Goal: Task Accomplishment & Management: Manage account settings

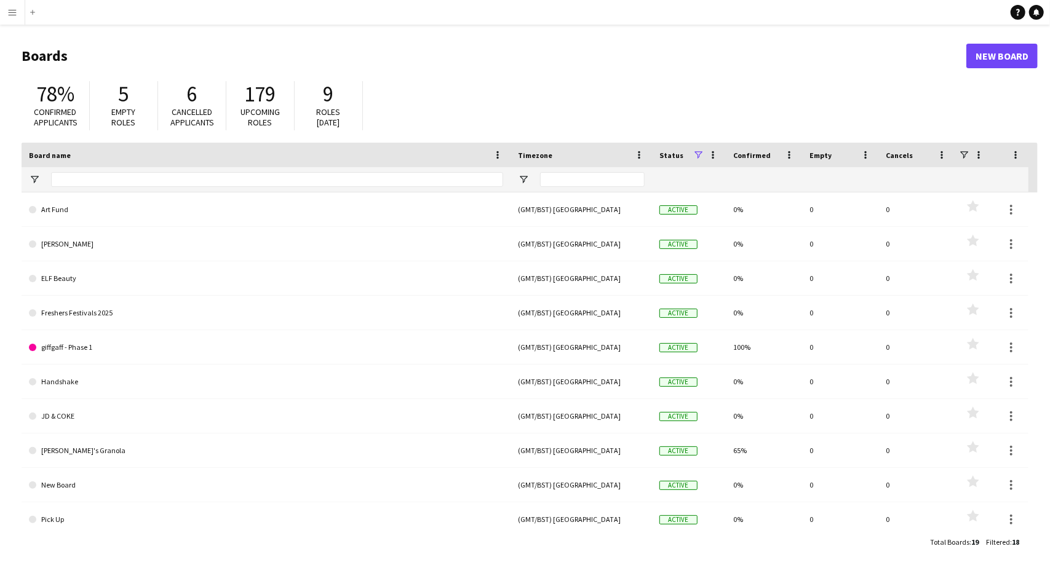
click at [15, 12] on app-icon "Menu" at bounding box center [12, 12] width 10 height 10
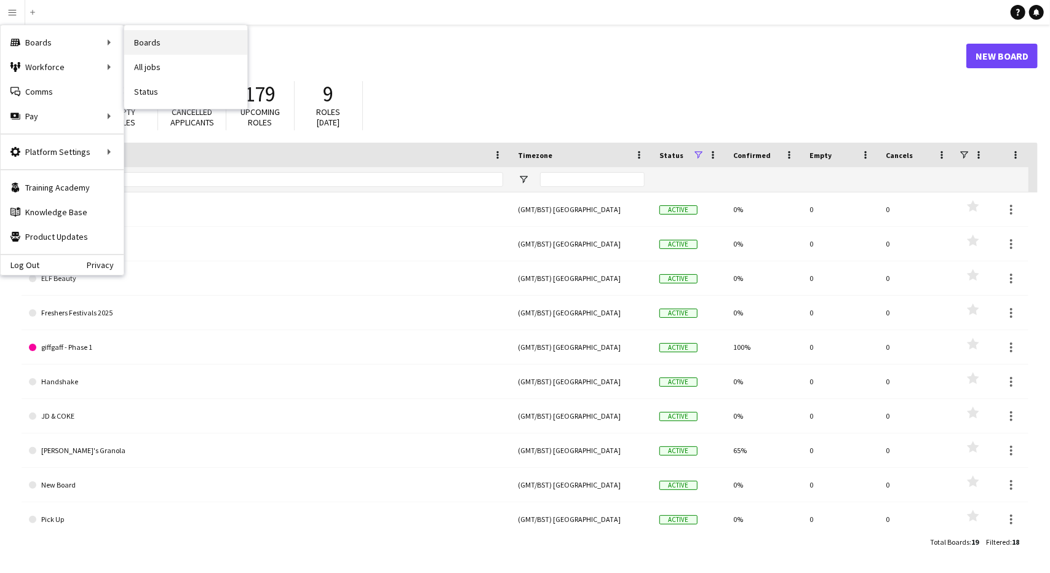
click at [145, 42] on link "Boards" at bounding box center [185, 42] width 123 height 25
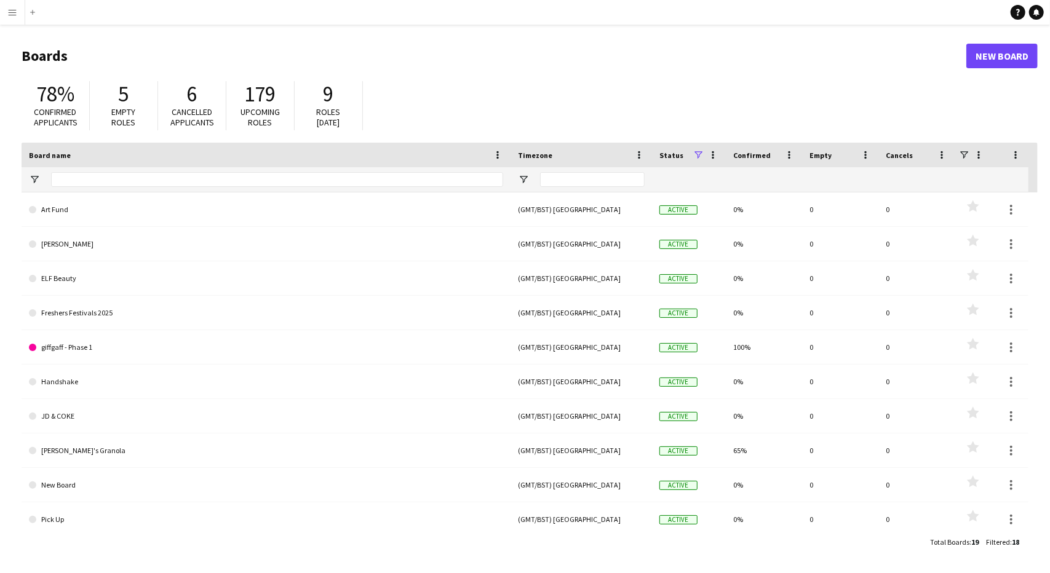
click at [0, 3] on button "Menu" at bounding box center [12, 12] width 25 height 25
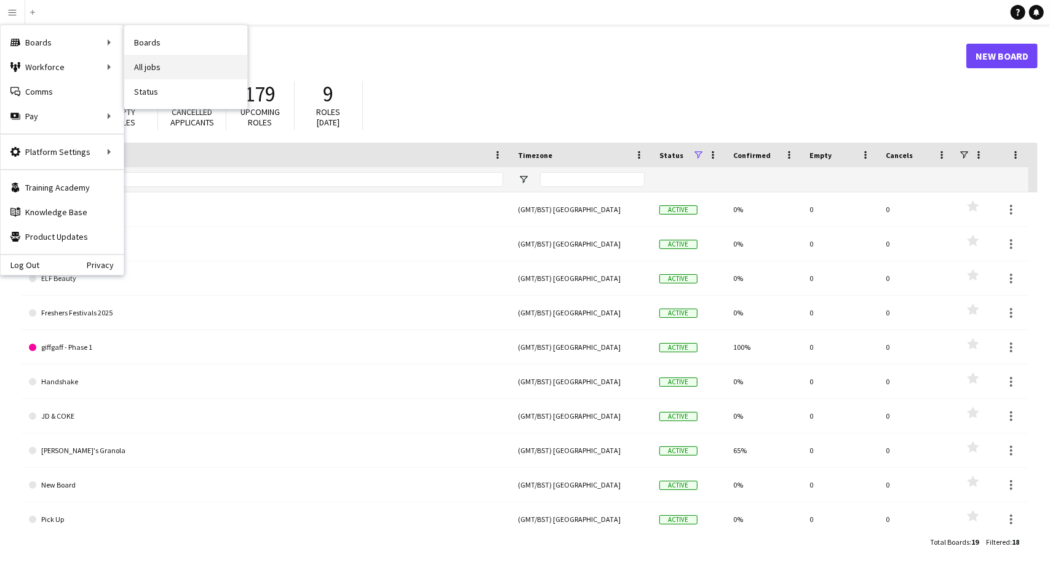
click at [168, 68] on link "All jobs" at bounding box center [185, 67] width 123 height 25
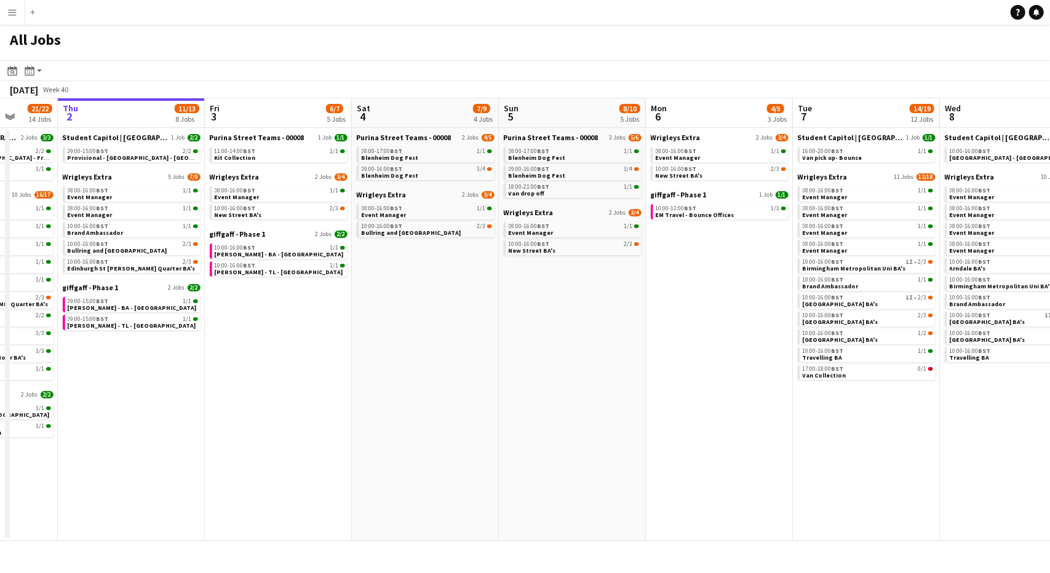
scroll to position [0, 362]
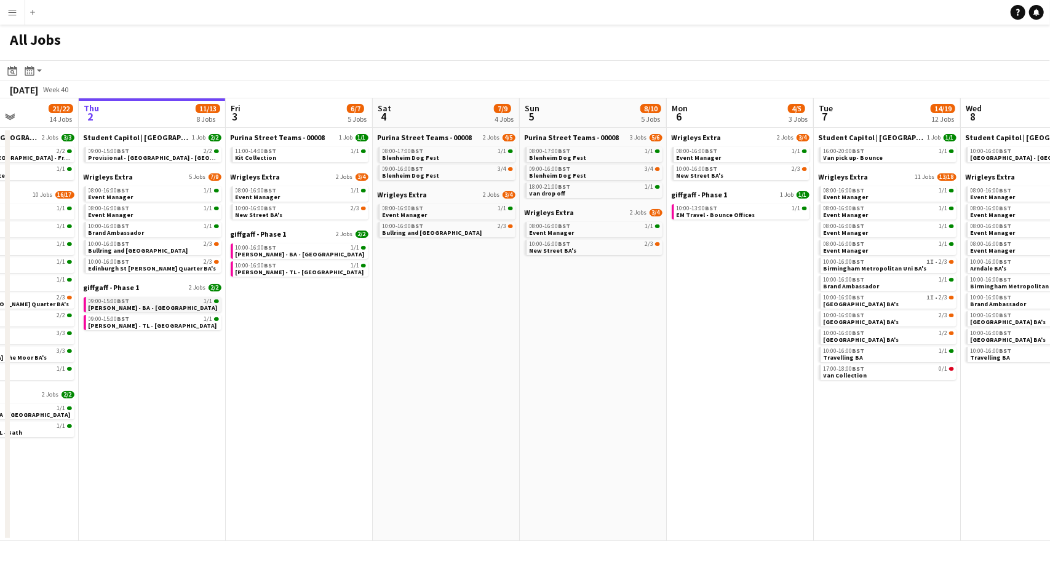
click at [119, 299] on span "BST" at bounding box center [123, 301] width 12 height 8
click at [284, 234] on link "giffgaff - Phase 1 2 Jobs 2/2" at bounding box center [300, 233] width 138 height 9
click at [264, 247] on span "10:00-16:00 BST" at bounding box center [256, 248] width 41 height 6
click at [279, 266] on div "10:00-16:00 BST 1/1" at bounding box center [301, 266] width 130 height 6
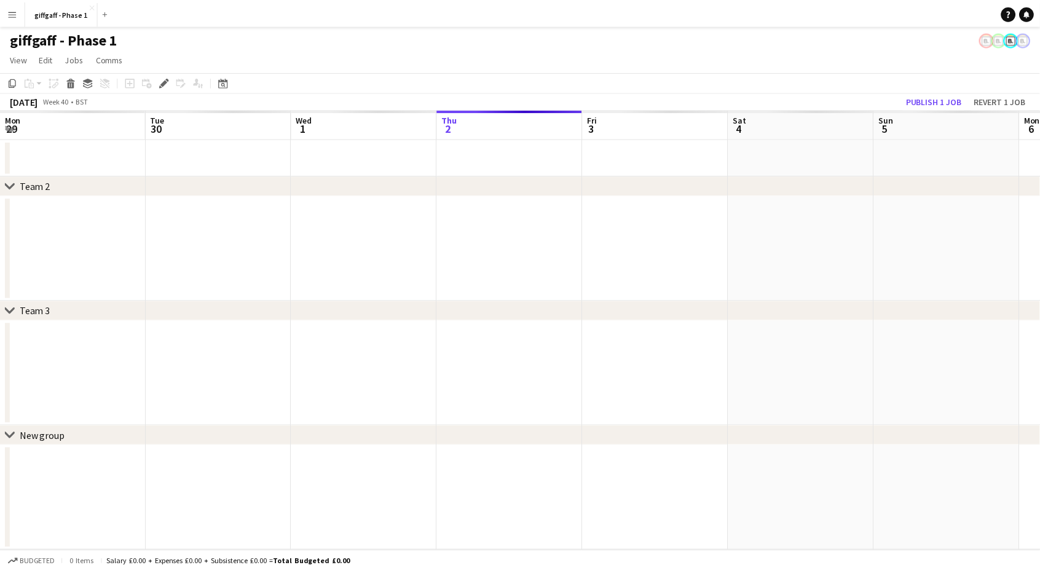
scroll to position [0, 423]
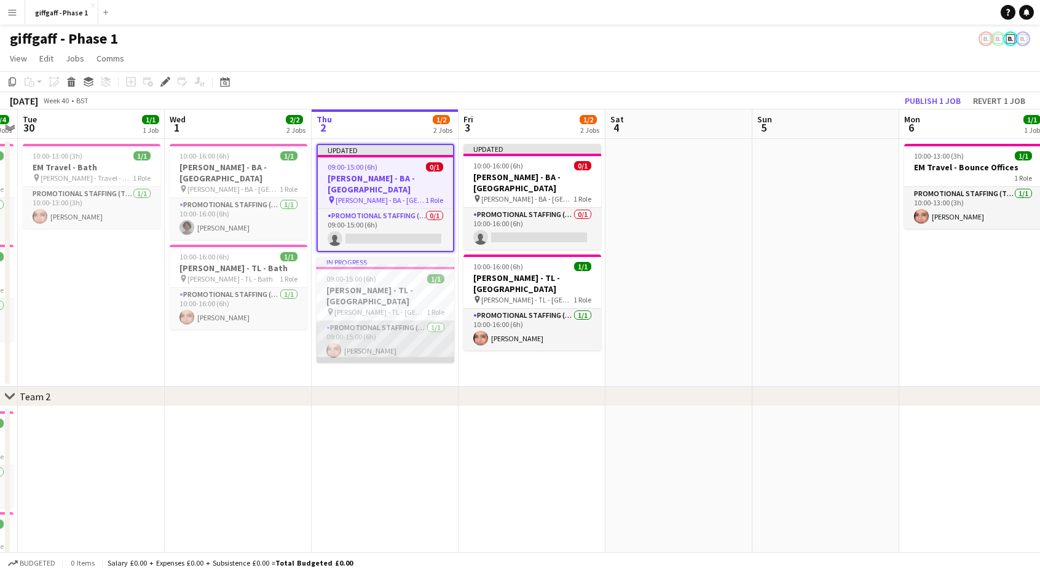
click at [382, 321] on app-card-role "Promotional Staffing (Team Leader) 1/1 09:00-15:00 (6h) Chaz Sehmi" at bounding box center [386, 342] width 138 height 42
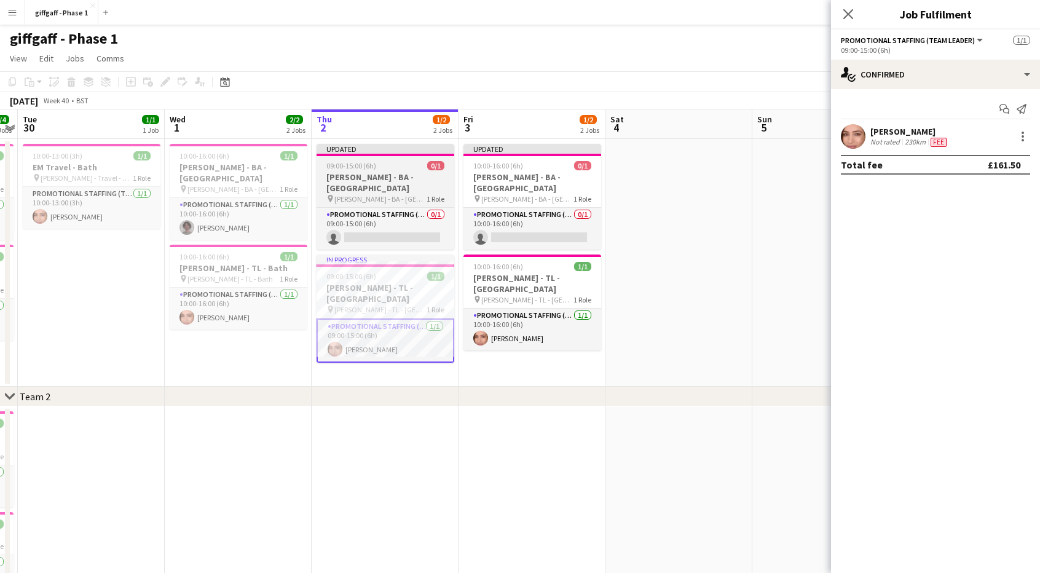
click at [362, 194] on span "[PERSON_NAME] - BA - [GEOGRAPHIC_DATA]" at bounding box center [381, 198] width 92 height 9
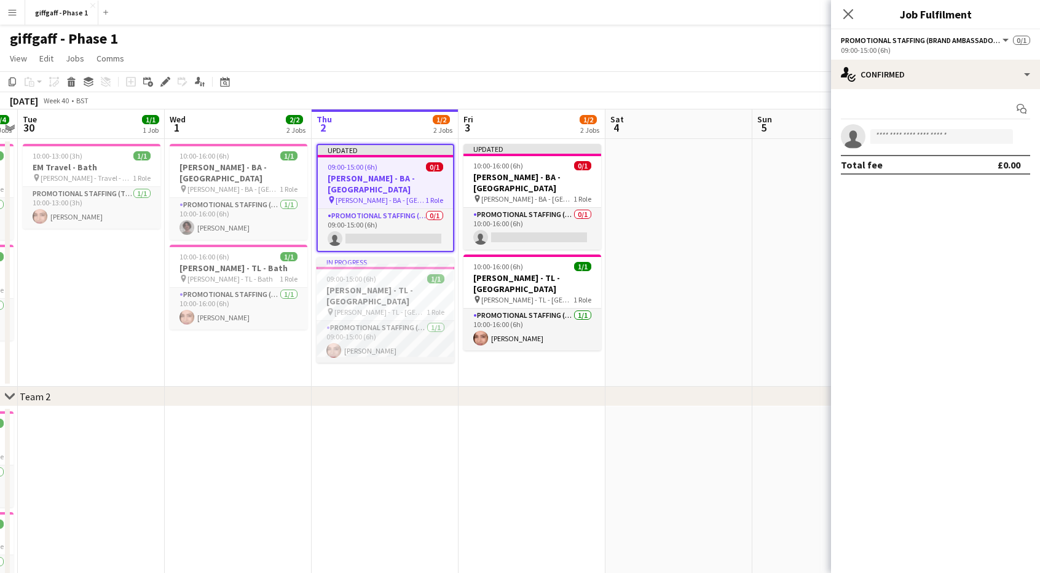
click at [362, 196] on span "[PERSON_NAME] - BA - [GEOGRAPHIC_DATA]" at bounding box center [381, 200] width 90 height 9
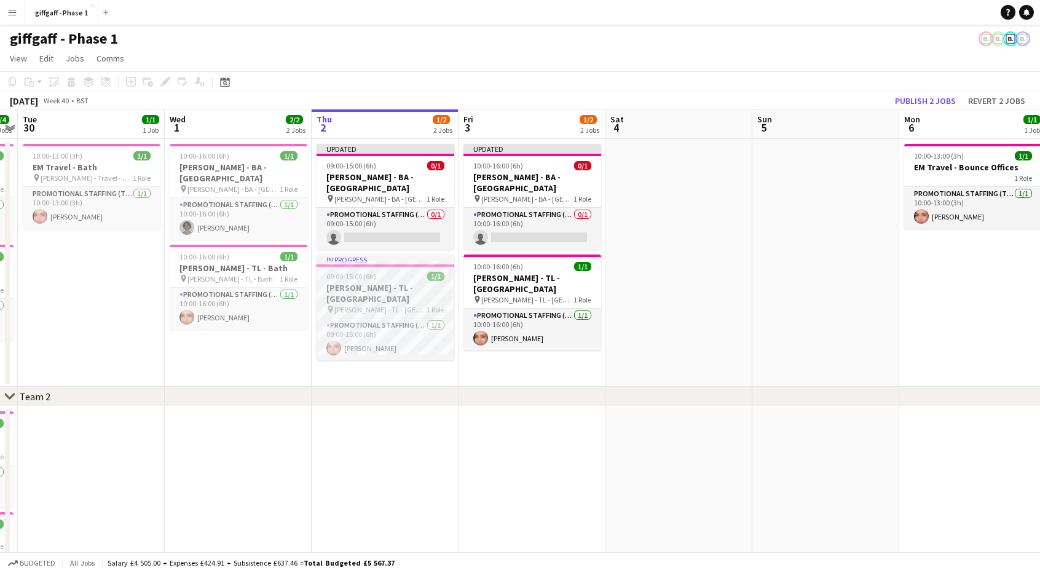
click at [376, 282] on h3 "[PERSON_NAME] - TL - [GEOGRAPHIC_DATA]" at bounding box center [386, 293] width 138 height 22
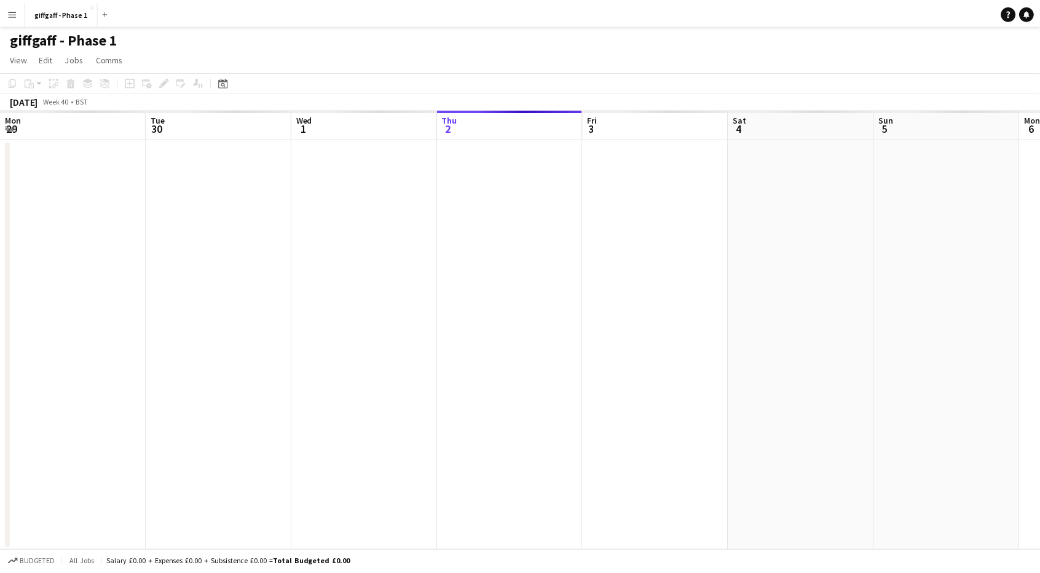
scroll to position [0, 294]
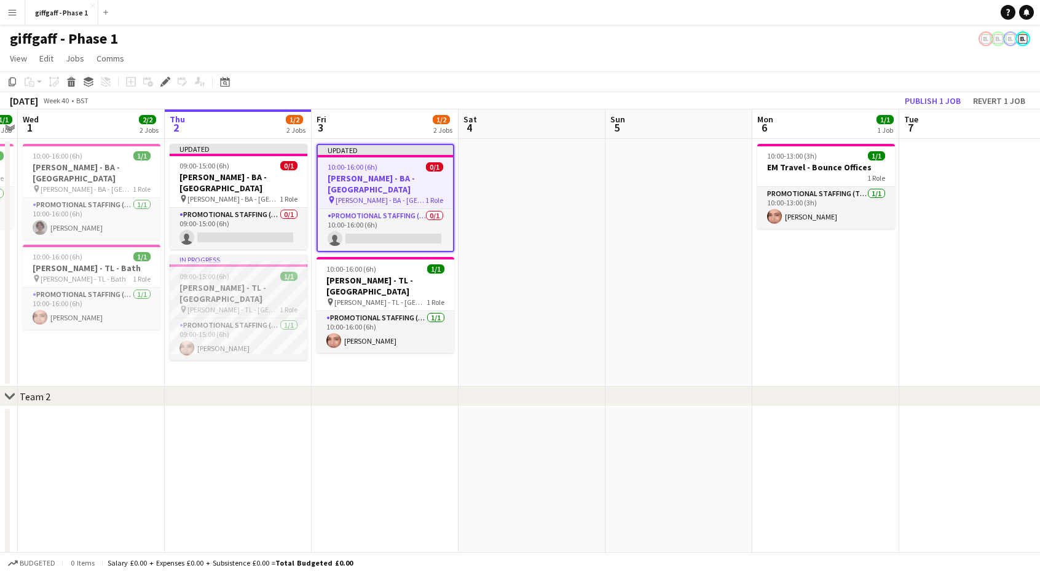
click at [261, 272] on div "09:00-15:00 (6h) 1/1" at bounding box center [239, 276] width 138 height 9
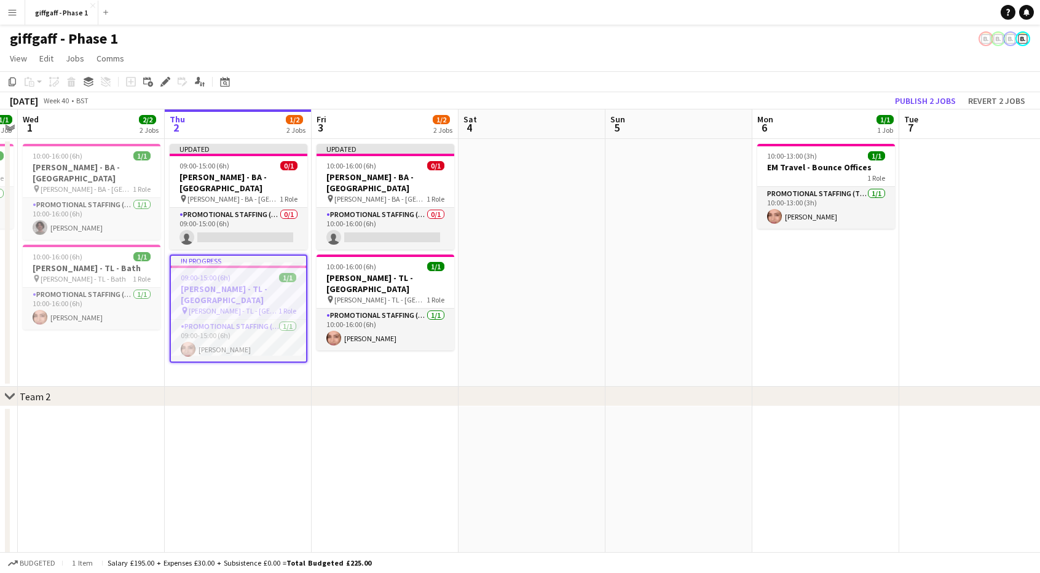
click at [261, 273] on div "09:00-15:00 (6h) 1/1" at bounding box center [238, 277] width 135 height 9
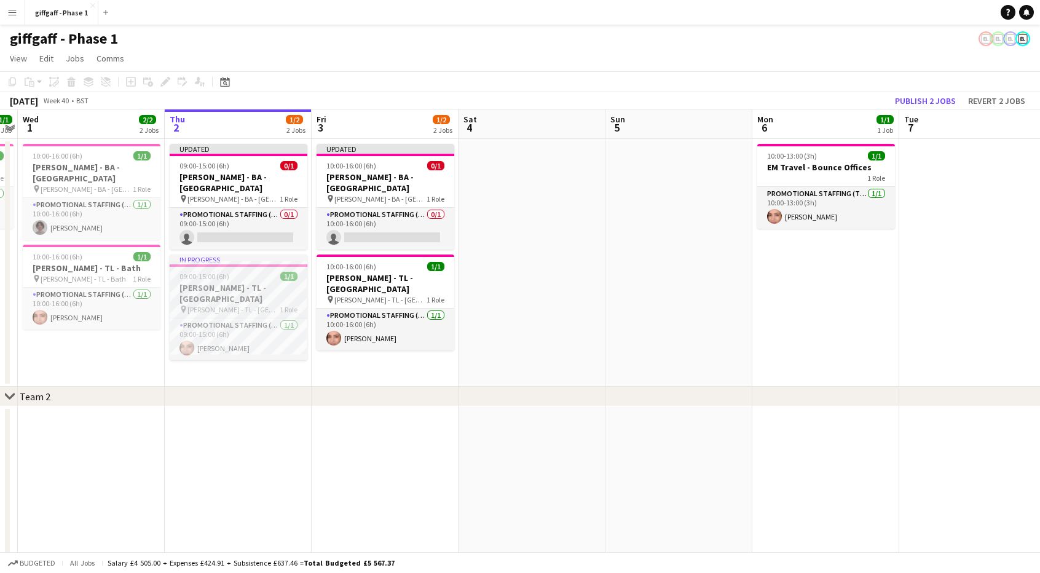
click at [261, 272] on div "09:00-15:00 (6h) 1/1" at bounding box center [239, 276] width 138 height 9
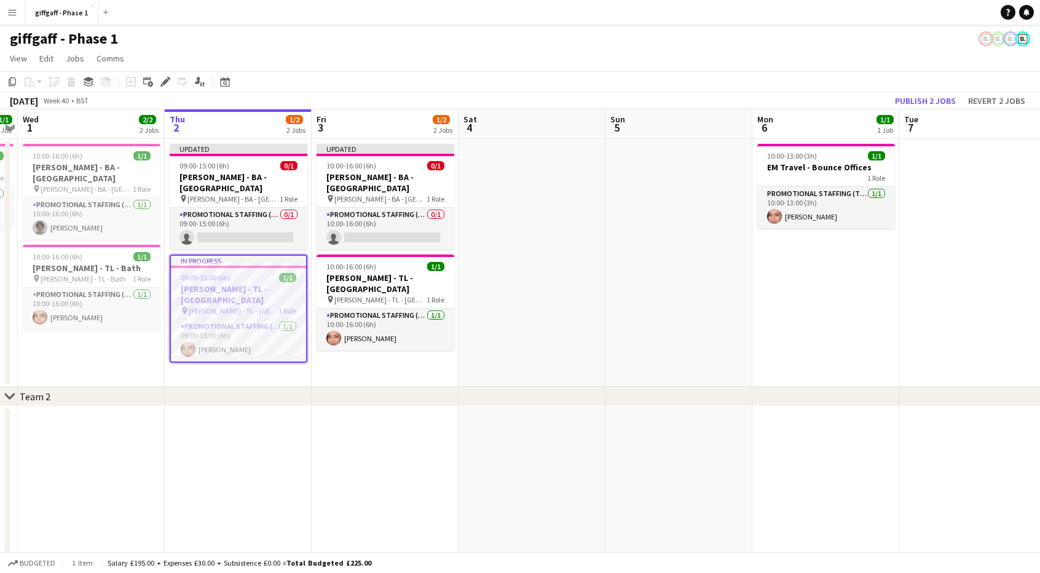
click at [261, 273] on div "09:00-15:00 (6h) 1/1" at bounding box center [238, 277] width 135 height 9
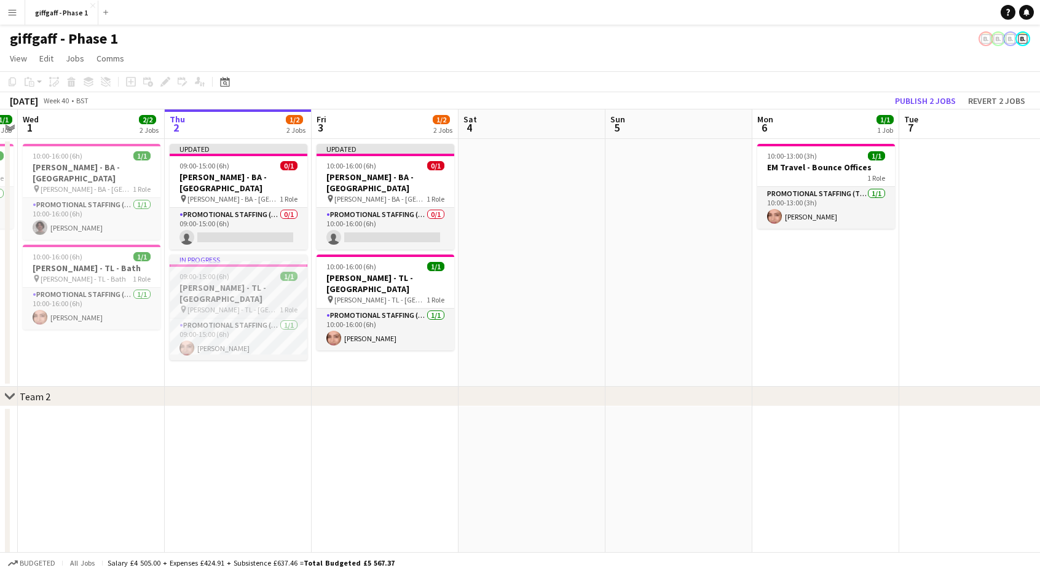
click at [261, 272] on div "09:00-15:00 (6h) 1/1" at bounding box center [239, 276] width 138 height 9
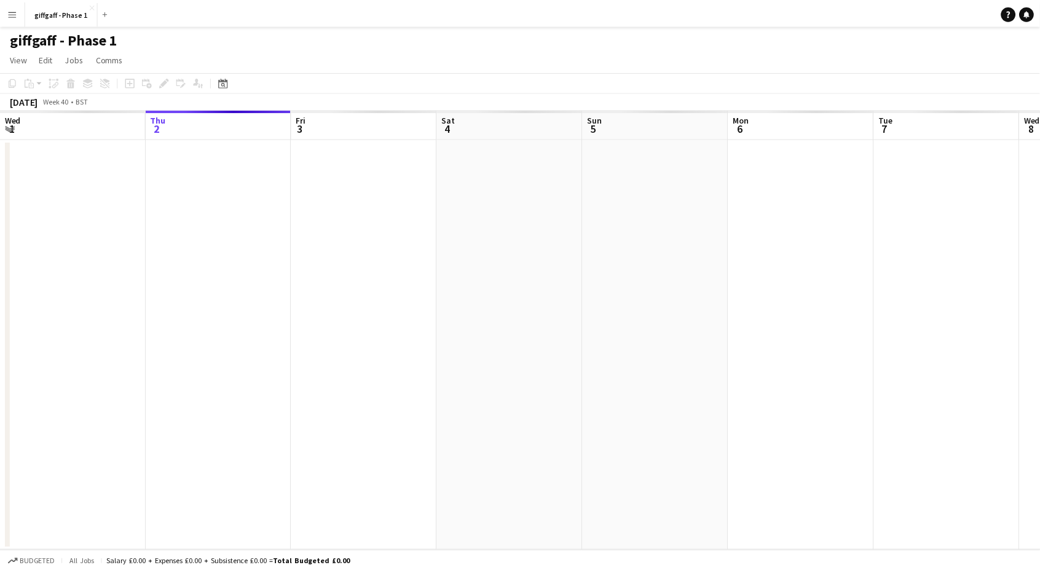
scroll to position [0, 423]
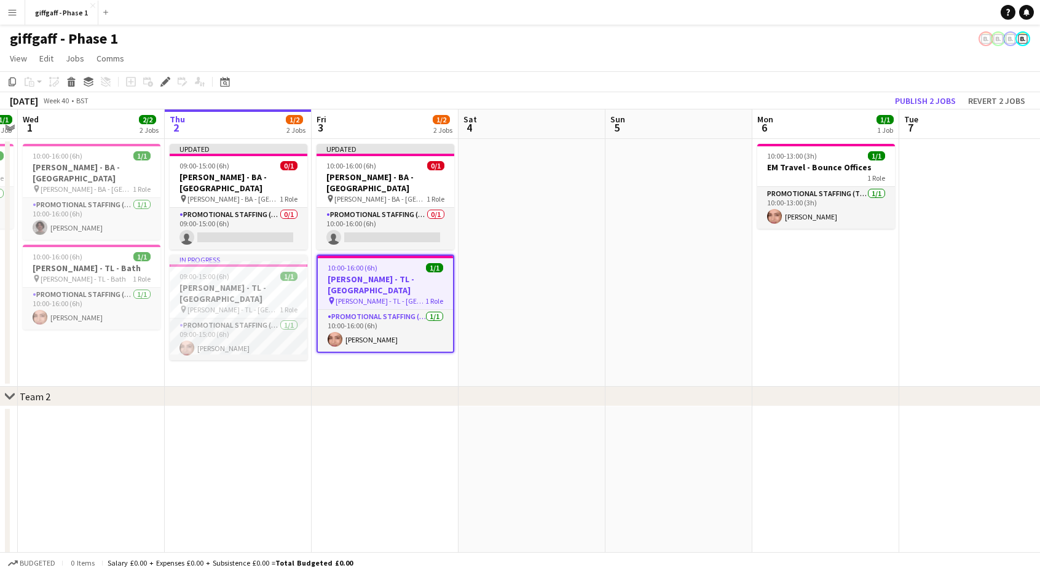
click at [346, 296] on span "[PERSON_NAME] - TL - [GEOGRAPHIC_DATA]" at bounding box center [381, 300] width 90 height 9
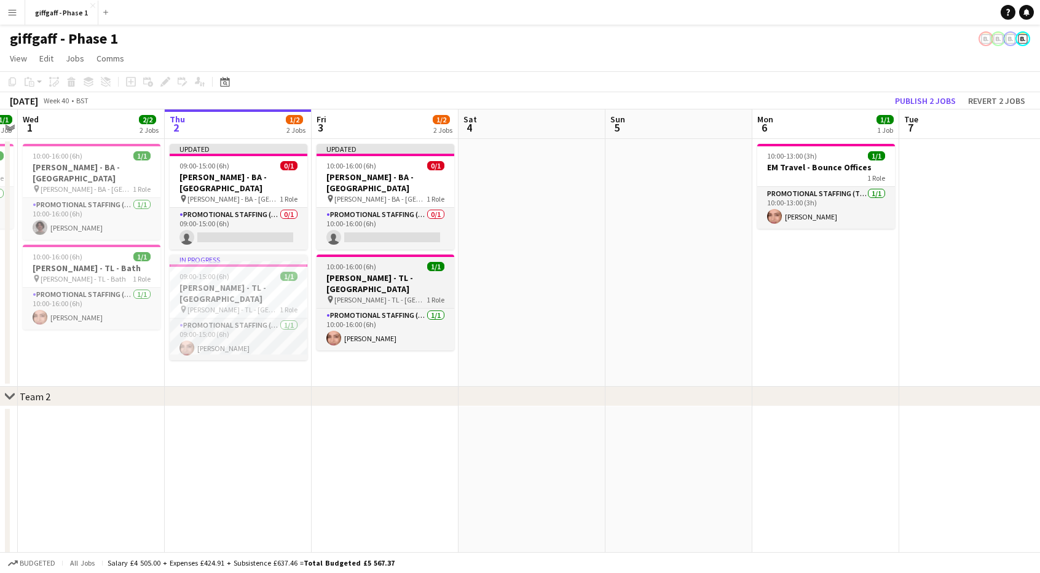
click at [346, 295] on span "[PERSON_NAME] - TL - [GEOGRAPHIC_DATA]" at bounding box center [381, 299] width 92 height 9
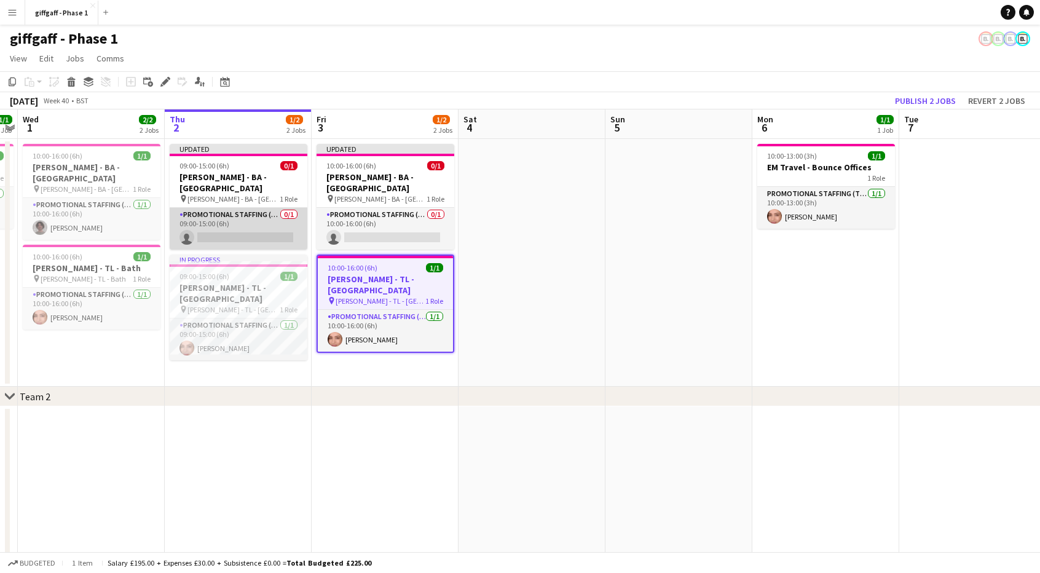
click at [242, 212] on app-card-role "Promotional Staffing (Brand Ambassadors) 0/1 09:00-15:00 (6h) single-neutral-ac…" at bounding box center [239, 229] width 138 height 42
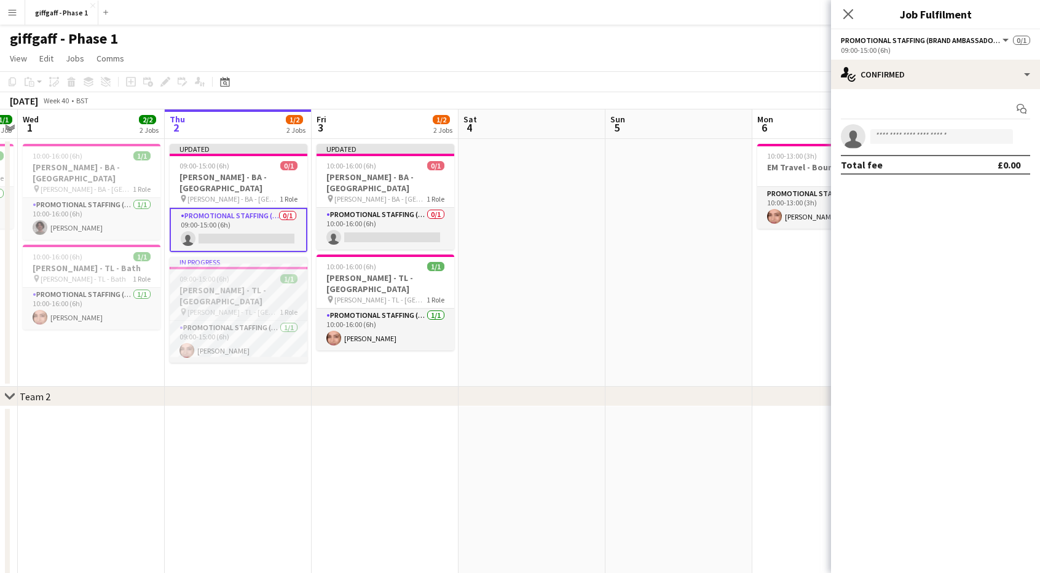
click at [250, 285] on h3 "[PERSON_NAME] - TL - [GEOGRAPHIC_DATA]" at bounding box center [239, 296] width 138 height 22
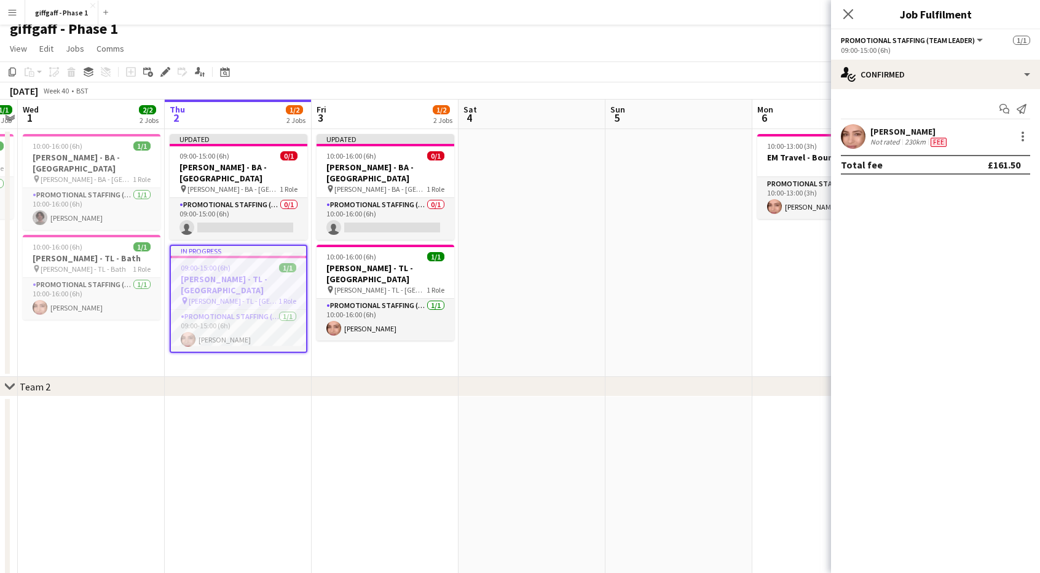
scroll to position [9, 0]
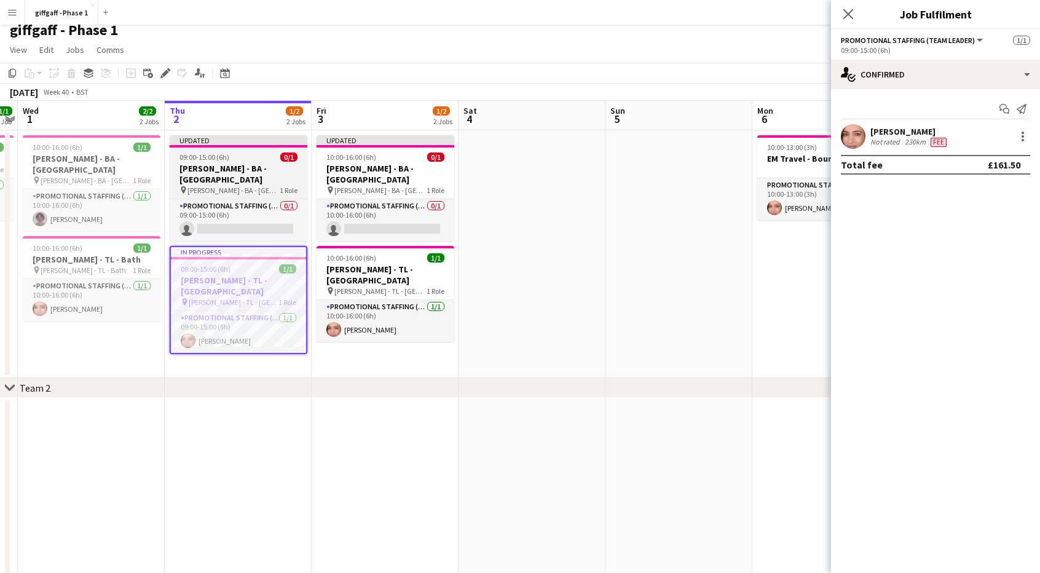
click at [226, 166] on h3 "[PERSON_NAME] - BA - [GEOGRAPHIC_DATA]" at bounding box center [239, 174] width 138 height 22
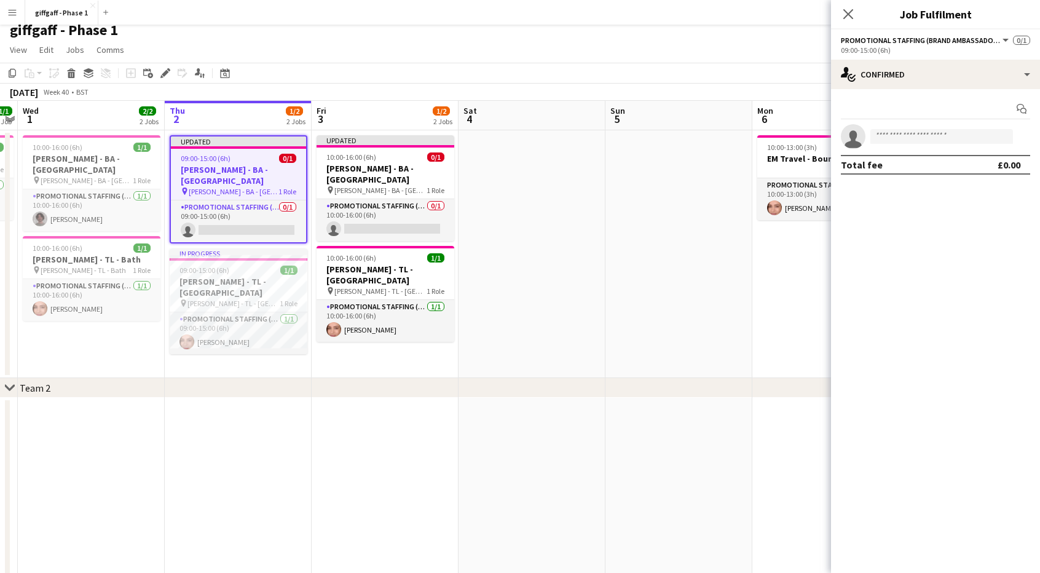
click at [226, 166] on h3 "[PERSON_NAME] - BA - [GEOGRAPHIC_DATA]" at bounding box center [238, 175] width 135 height 22
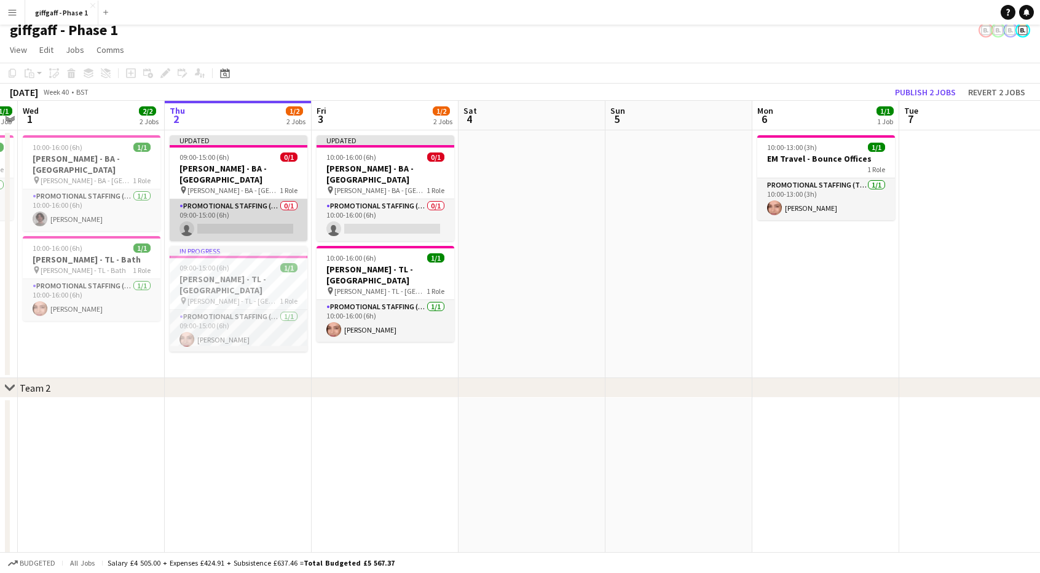
click at [230, 199] on app-card-role "Promotional Staffing (Brand Ambassadors) 0/1 09:00-15:00 (6h) single-neutral-ac…" at bounding box center [239, 220] width 138 height 42
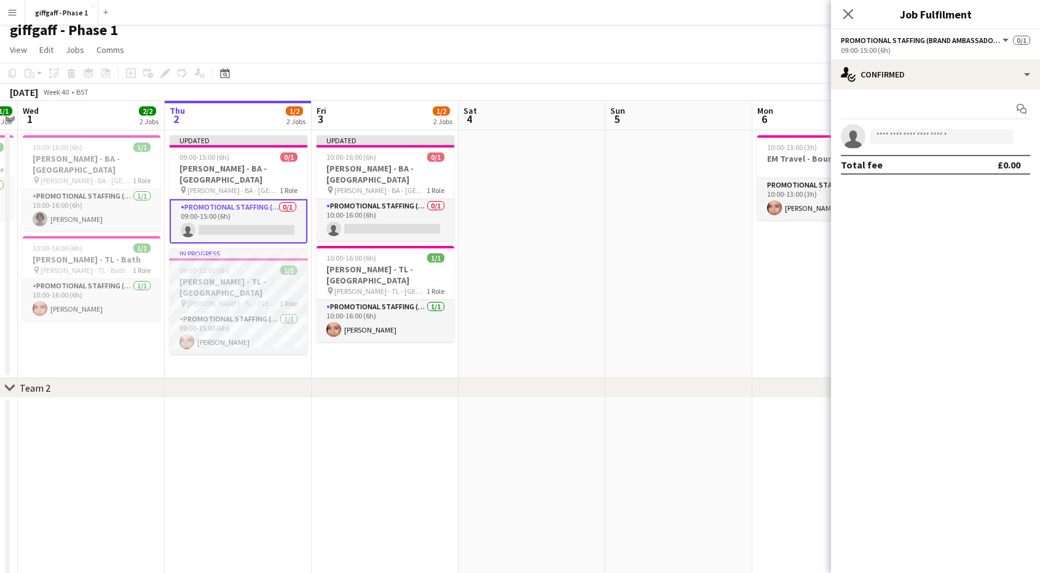
click at [237, 276] on h3 "[PERSON_NAME] - TL - [GEOGRAPHIC_DATA]" at bounding box center [239, 287] width 138 height 22
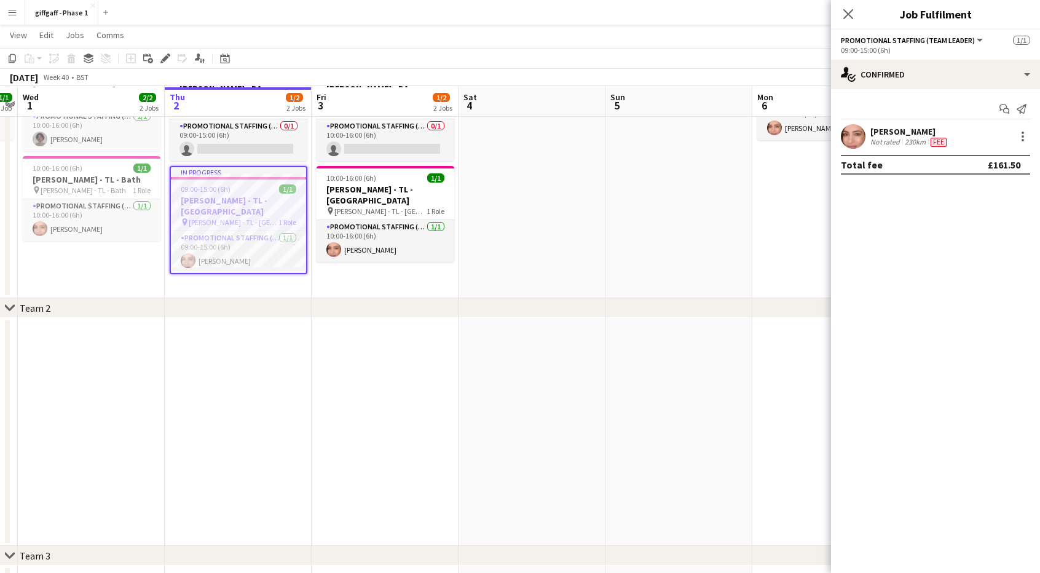
scroll to position [89, 0]
